Goal: Task Accomplishment & Management: Complete application form

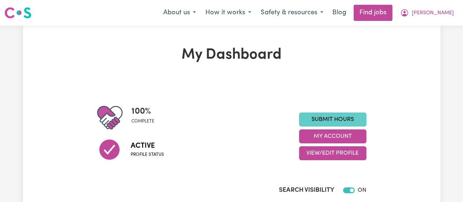
drag, startPoint x: 0, startPoint y: 0, endPoint x: 340, endPoint y: 118, distance: 360.0
click at [340, 118] on link "Submit Hours" at bounding box center [332, 119] width 67 height 14
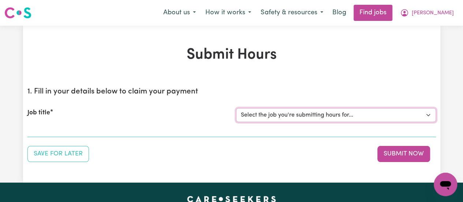
click at [363, 115] on select "Select the job you're submitting hours for... [[PERSON_NAME] Hands Of Care] Sup…" at bounding box center [336, 115] width 200 height 14
select select "14976"
click at [236, 108] on select "Select the job you're submitting hours for... [[PERSON_NAME] Hands Of Care] Sup…" at bounding box center [336, 115] width 200 height 14
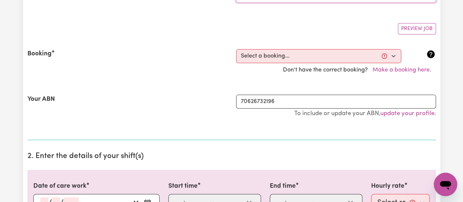
scroll to position [135, 0]
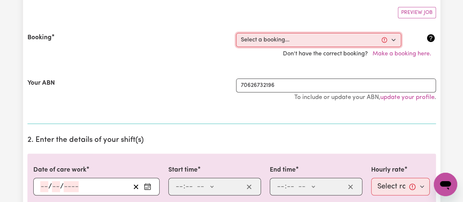
click at [394, 41] on select "Select a booking... [DATE] 2:00pm to 4:00pm (ONE-OFF)" at bounding box center [318, 40] width 165 height 14
select select "360500"
click at [236, 33] on select "Select a booking... [DATE] 2:00pm to 4:00pm (ONE-OFF)" at bounding box center [318, 40] width 165 height 14
type input "[DATE]"
type input "27"
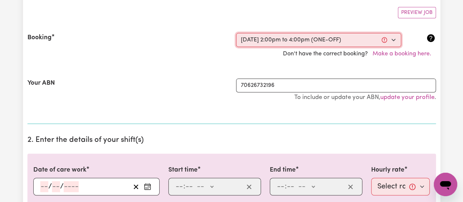
type input "8"
type input "2025"
type input "14:00"
type input "2"
type input "0"
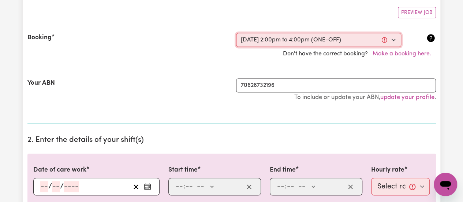
select select "pm"
type input "16:00"
type input "4"
type input "0"
select select "pm"
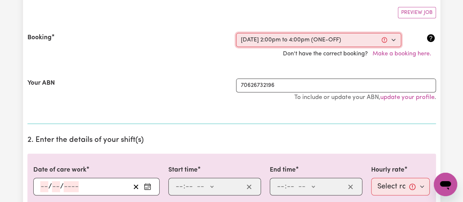
select select "45-Weekday"
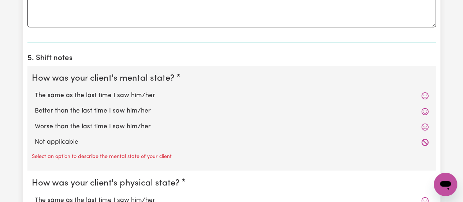
scroll to position [553, 0]
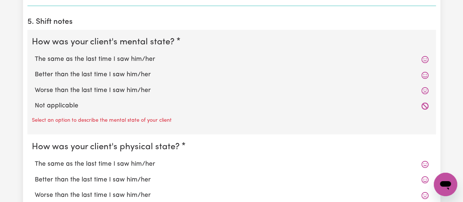
click at [64, 103] on label "Not applicable" at bounding box center [232, 106] width 394 height 10
click at [35, 101] on input "Not applicable" at bounding box center [34, 101] width 0 height 0
radio input "true"
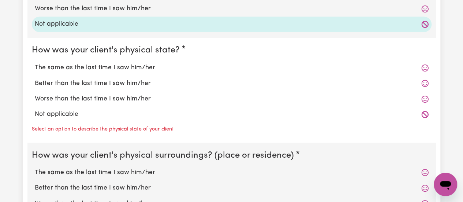
scroll to position [683, 0]
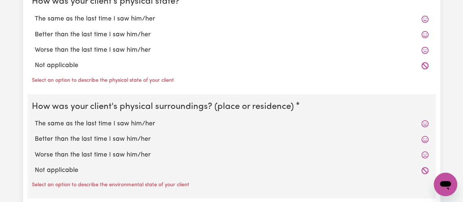
click at [69, 64] on label "Not applicable" at bounding box center [232, 65] width 394 height 10
click at [35, 60] on input "Not applicable" at bounding box center [34, 60] width 0 height 0
radio input "true"
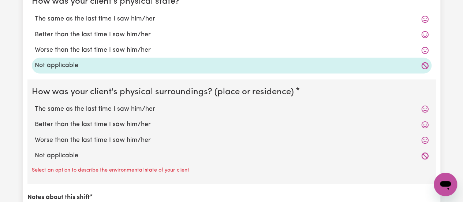
click at [59, 154] on label "Not applicable" at bounding box center [232, 155] width 394 height 10
click at [35, 150] on input "Not applicable" at bounding box center [34, 150] width 0 height 0
radio input "true"
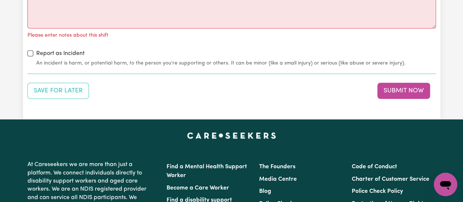
scroll to position [901, 0]
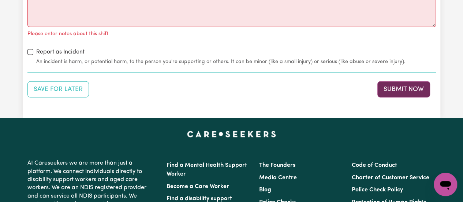
click at [410, 86] on button "Submit Now" at bounding box center [403, 89] width 53 height 16
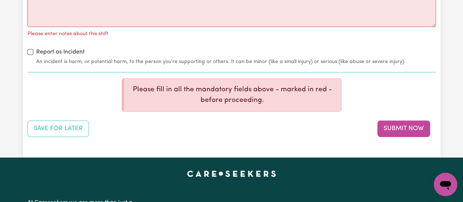
scroll to position [725, 0]
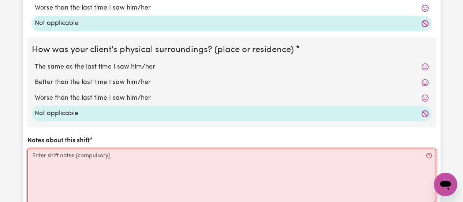
click at [179, 162] on textarea "Notes about this shift" at bounding box center [231, 176] width 408 height 55
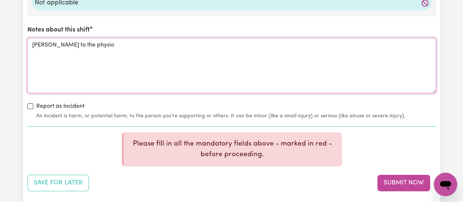
scroll to position [869, 0]
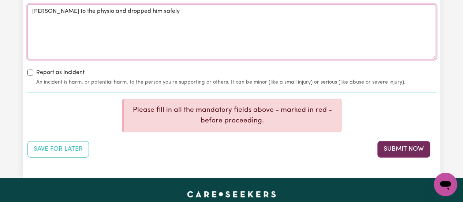
type textarea "[PERSON_NAME] to the physio and dropped him safely"
click at [410, 145] on button "Submit Now" at bounding box center [403, 149] width 53 height 16
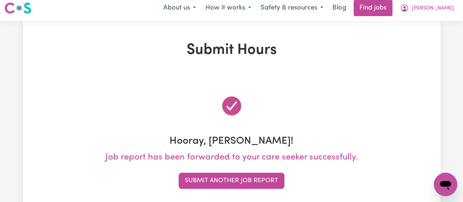
scroll to position [0, 0]
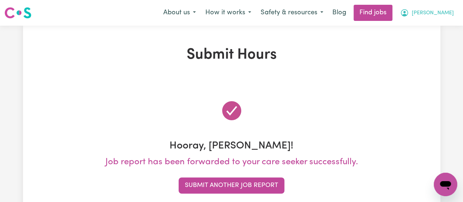
click at [446, 13] on span "[PERSON_NAME]" at bounding box center [433, 13] width 42 height 8
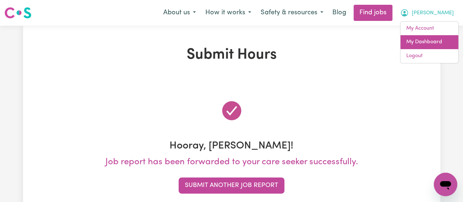
click at [425, 44] on link "My Dashboard" at bounding box center [429, 42] width 58 height 14
